Goal: Entertainment & Leisure: Consume media (video, audio)

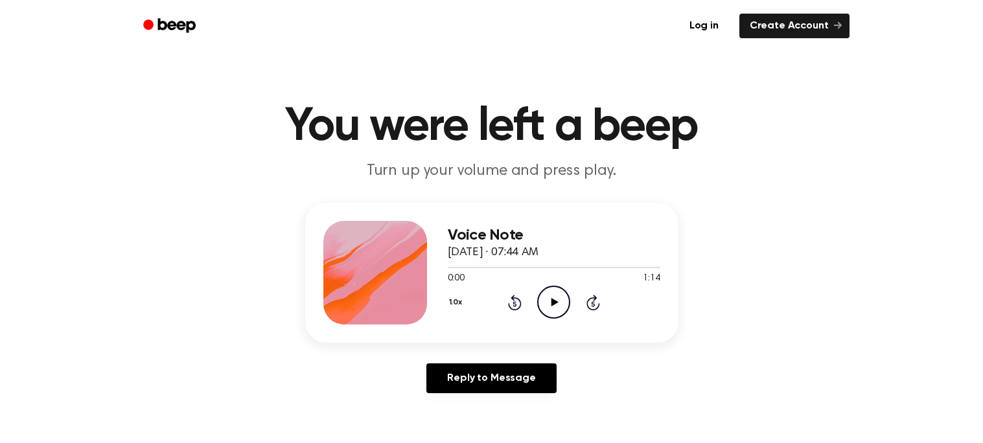
click at [560, 305] on icon "Play Audio" at bounding box center [553, 302] width 33 height 33
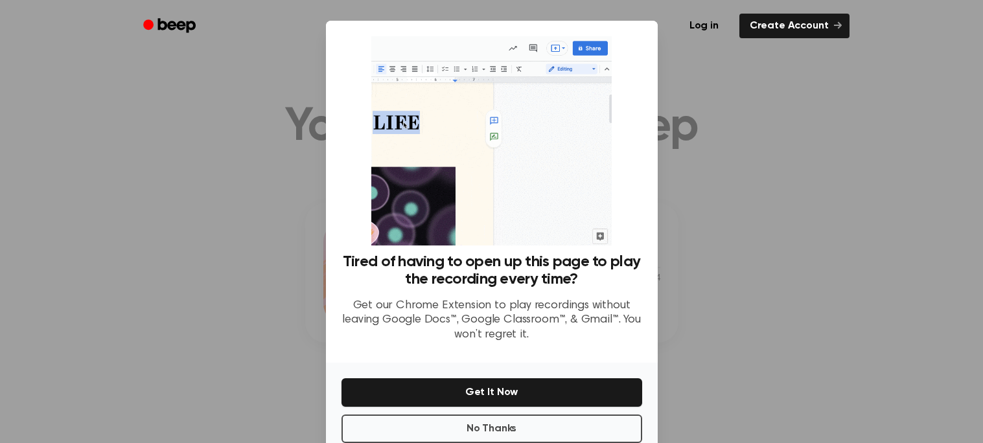
click at [598, 408] on div "No Thanks Get It Now" at bounding box center [492, 407] width 332 height 88
click at [600, 416] on button "No Thanks" at bounding box center [491, 429] width 301 height 29
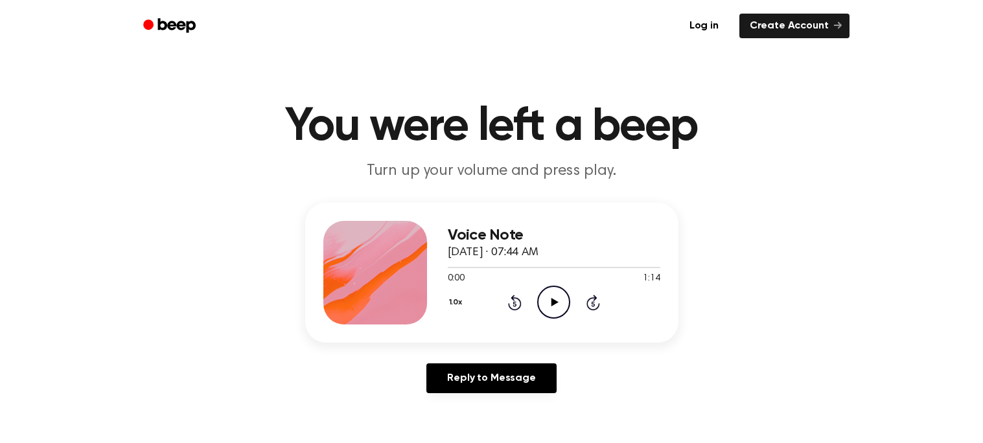
click at [556, 299] on icon "Play Audio" at bounding box center [553, 302] width 33 height 33
click at [556, 299] on icon at bounding box center [554, 302] width 6 height 8
click at [556, 299] on icon "Play Audio" at bounding box center [553, 302] width 33 height 33
click at [551, 310] on icon "Play Audio" at bounding box center [553, 302] width 33 height 33
click at [553, 262] on div at bounding box center [554, 267] width 213 height 10
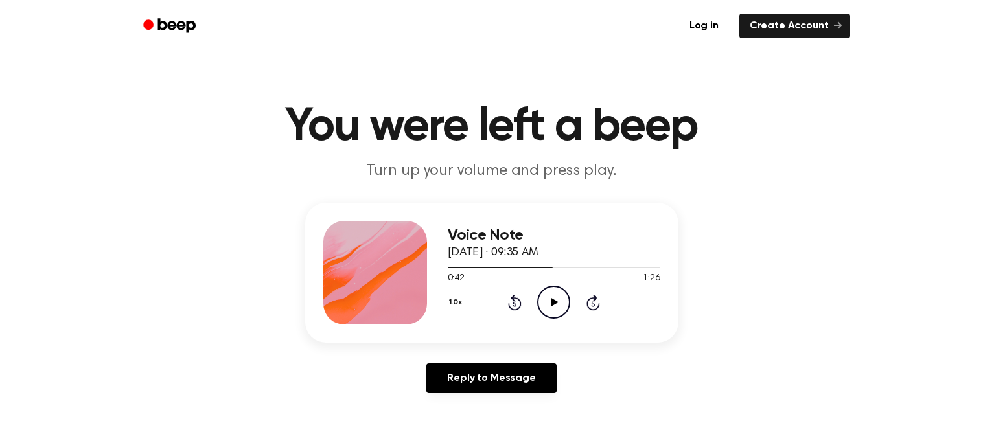
click at [552, 303] on icon at bounding box center [554, 302] width 7 height 8
click at [581, 267] on div at bounding box center [554, 267] width 213 height 1
click at [600, 264] on div at bounding box center [554, 267] width 213 height 10
click at [651, 262] on div at bounding box center [554, 267] width 213 height 10
click at [548, 299] on icon "Play Audio" at bounding box center [553, 302] width 33 height 33
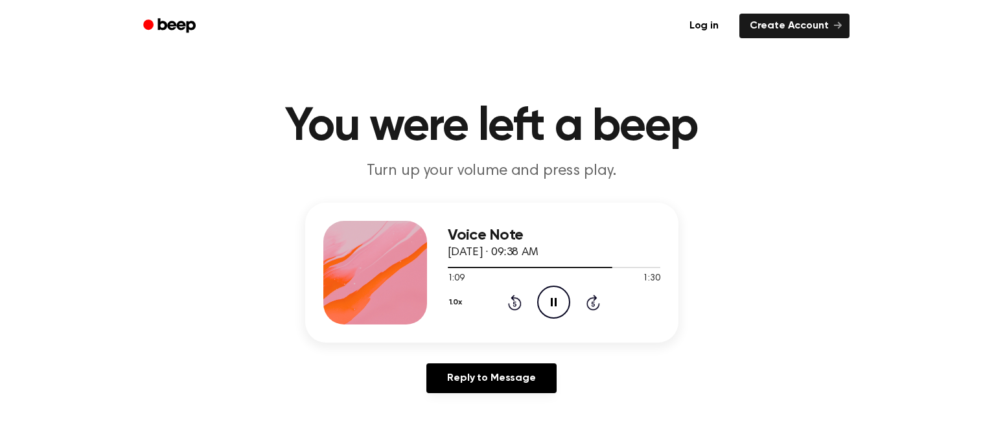
click at [548, 299] on icon "Pause Audio" at bounding box center [553, 302] width 33 height 33
click at [548, 299] on icon "Play Audio" at bounding box center [553, 302] width 33 height 33
click at [908, 220] on div "Voice Note September 6, 2024 · 09:38 AM 1:15 1:30 Your browser does not support…" at bounding box center [492, 303] width 952 height 201
click at [555, 297] on icon "Play Audio" at bounding box center [553, 302] width 33 height 33
click at [564, 301] on icon "Play Audio" at bounding box center [553, 302] width 33 height 33
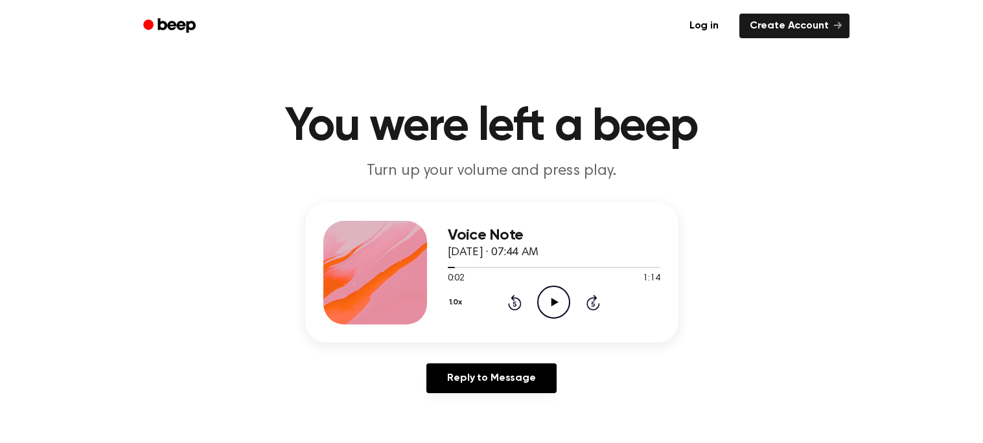
click at [561, 297] on icon "Play Audio" at bounding box center [553, 302] width 33 height 33
click at [561, 297] on icon "Pause Audio" at bounding box center [553, 302] width 33 height 33
click at [561, 297] on icon "Play Audio" at bounding box center [553, 302] width 33 height 33
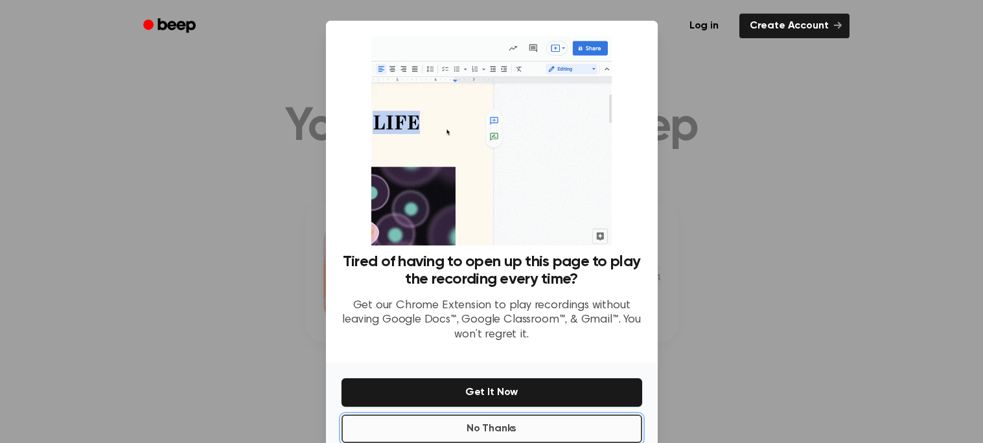
click at [532, 428] on button "No Thanks" at bounding box center [491, 429] width 301 height 29
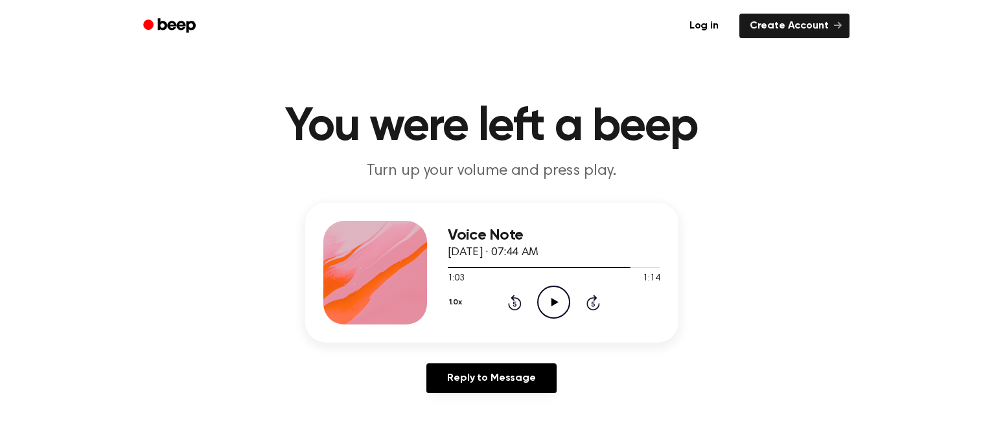
click at [554, 299] on icon at bounding box center [554, 302] width 7 height 8
click at [552, 308] on icon "Play Audio" at bounding box center [553, 302] width 33 height 33
click at [557, 290] on icon "Play Audio" at bounding box center [553, 302] width 33 height 33
click at [557, 290] on icon "Pause Audio" at bounding box center [553, 302] width 33 height 33
click at [557, 290] on icon "Play Audio" at bounding box center [553, 302] width 33 height 33
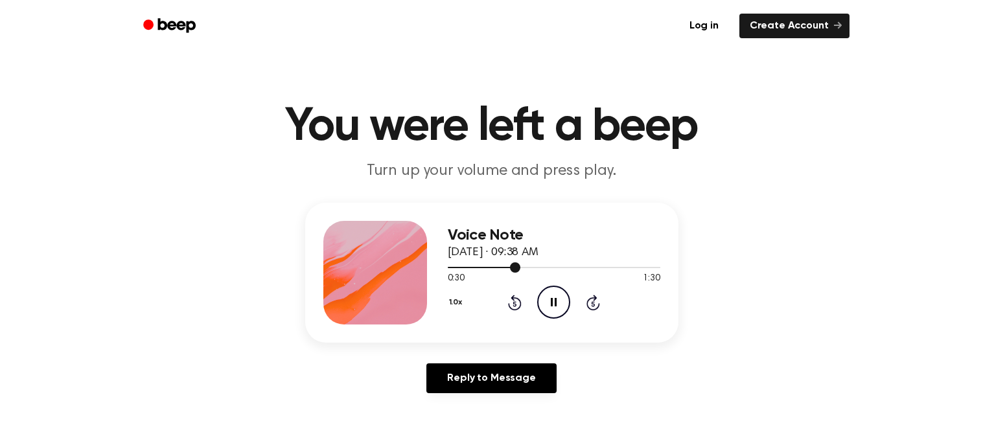
drag, startPoint x: 518, startPoint y: 263, endPoint x: 563, endPoint y: 264, distance: 45.4
click at [563, 264] on div at bounding box center [554, 267] width 213 height 10
click at [562, 264] on span at bounding box center [558, 267] width 10 height 10
click at [600, 265] on div at bounding box center [554, 267] width 213 height 10
click at [640, 263] on div at bounding box center [554, 267] width 213 height 10
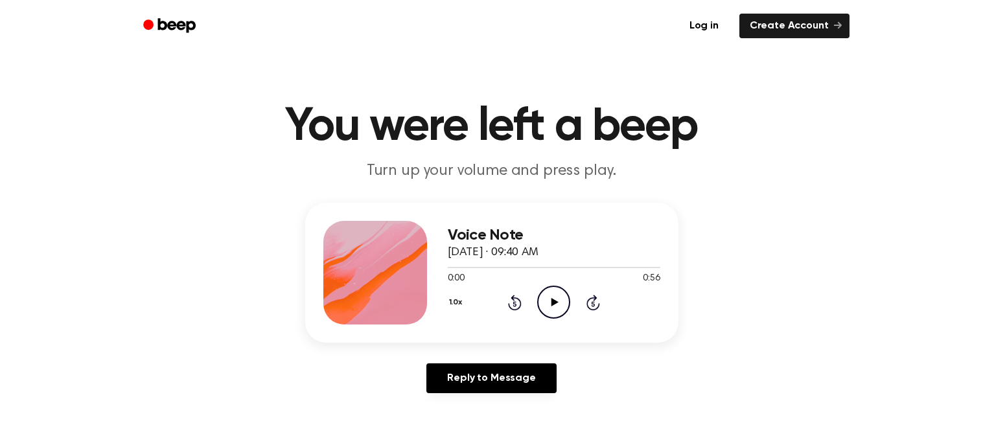
click at [563, 297] on icon "Play Audio" at bounding box center [553, 302] width 33 height 33
click at [474, 269] on div at bounding box center [554, 267] width 213 height 10
click at [494, 268] on div at bounding box center [554, 267] width 213 height 10
click at [535, 270] on div at bounding box center [554, 267] width 213 height 10
click at [578, 267] on div at bounding box center [554, 267] width 213 height 1
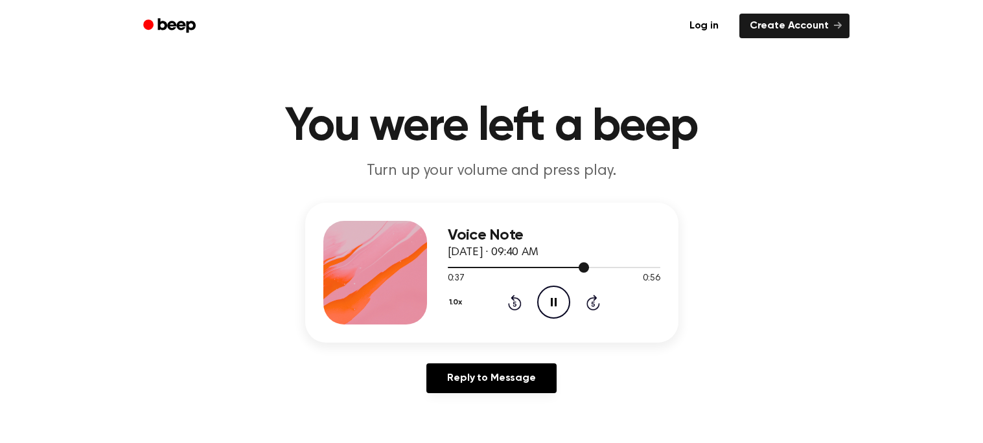
click at [646, 264] on div at bounding box center [554, 267] width 213 height 10
